Goal: Transaction & Acquisition: Purchase product/service

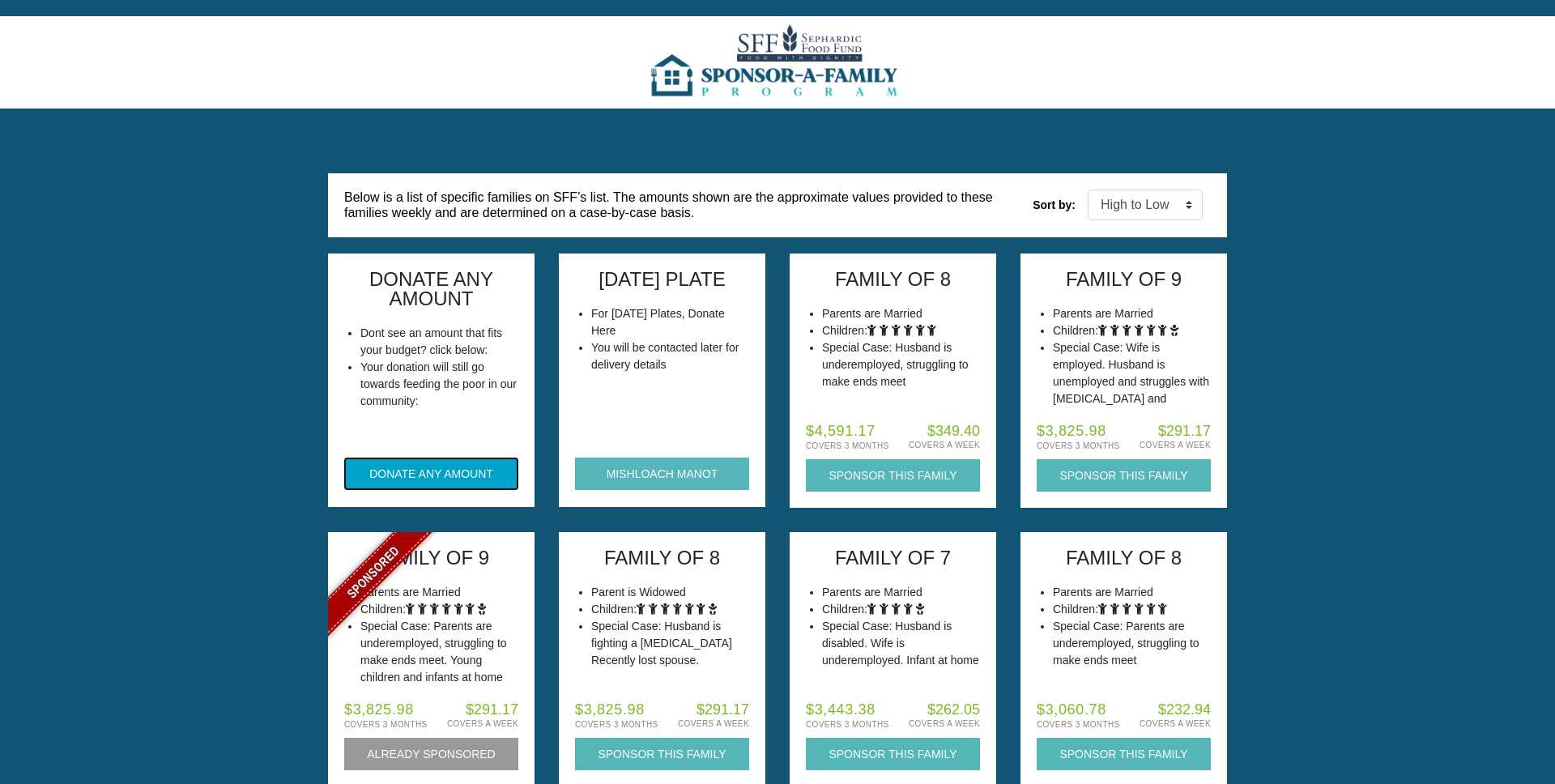
click at [435, 480] on button "DONATE ANY AMOUNT" at bounding box center [431, 474] width 174 height 33
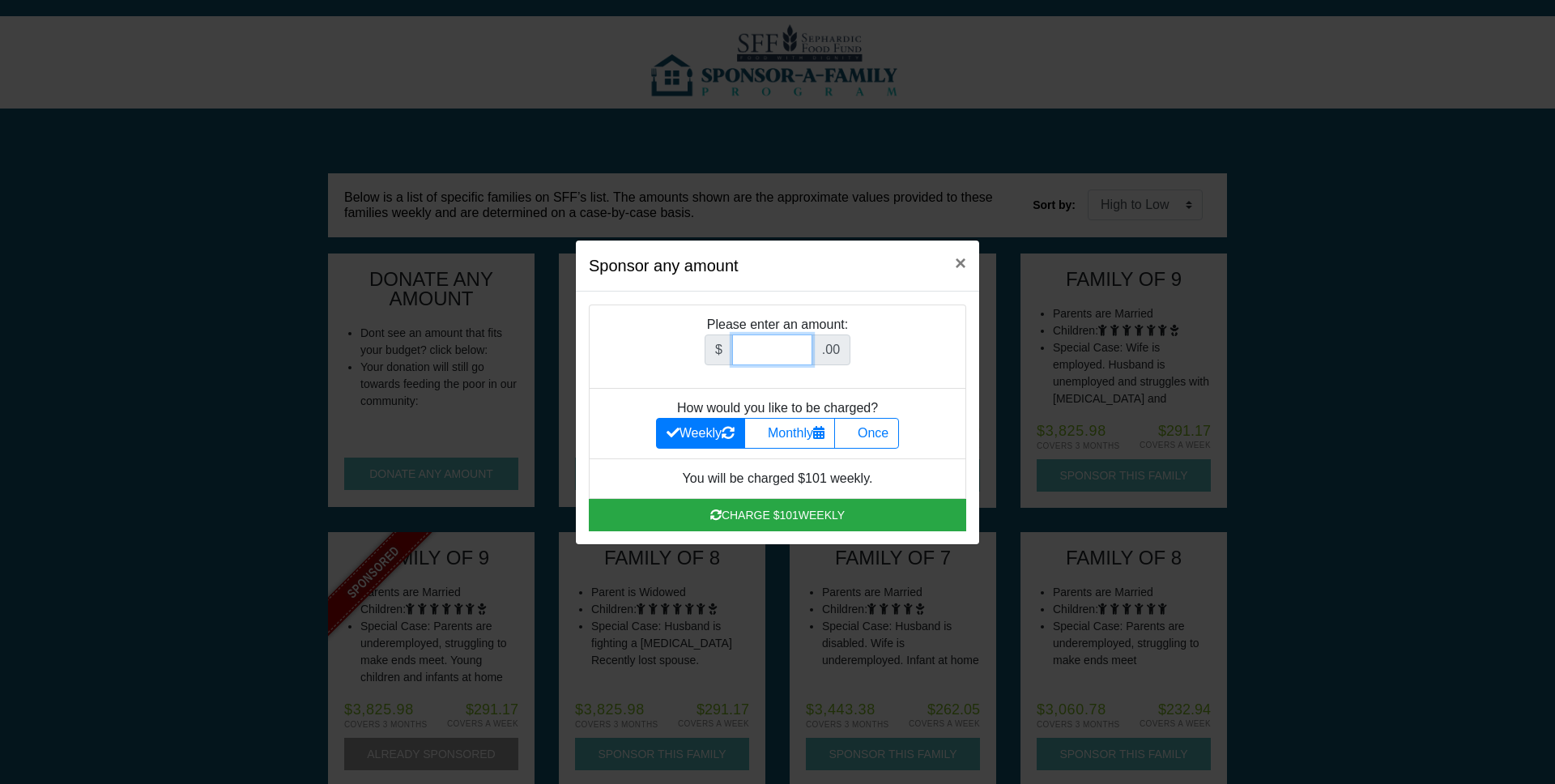
click at [764, 352] on input "Amount (to the nearest dollar)" at bounding box center [772, 350] width 80 height 31
type input "18000"
click at [891, 432] on label "Once" at bounding box center [866, 433] width 64 height 31
click at [855, 432] on input "Once" at bounding box center [850, 429] width 11 height 11
radio input "true"
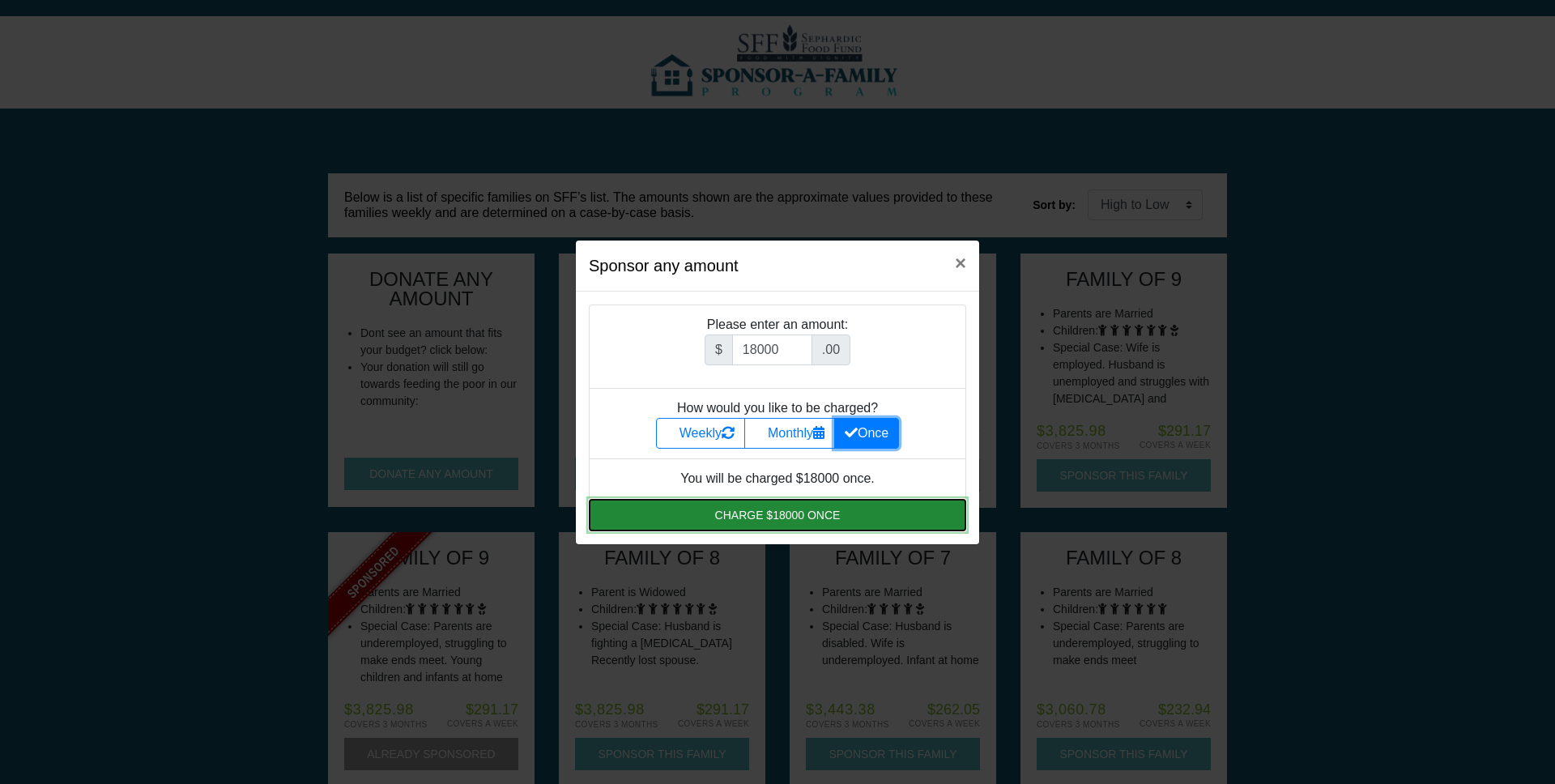
click at [762, 516] on button "Charge $18000 once" at bounding box center [778, 515] width 378 height 33
